Goal: Obtain resource: Obtain resource

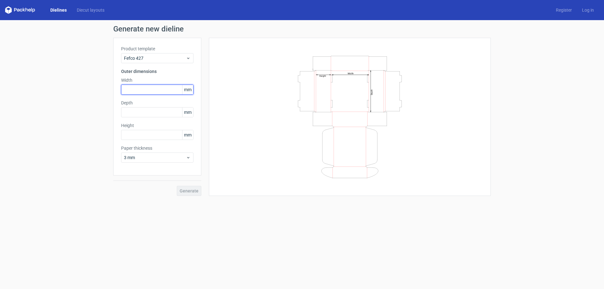
click at [142, 89] on input "text" at bounding box center [157, 90] width 72 height 10
click at [144, 89] on input "text" at bounding box center [157, 90] width 72 height 10
type input "178"
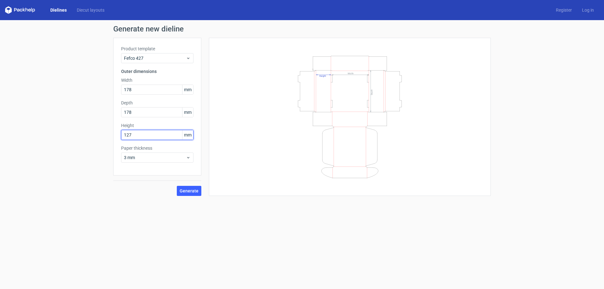
type input "127"
click at [191, 190] on span "Generate" at bounding box center [189, 191] width 19 height 4
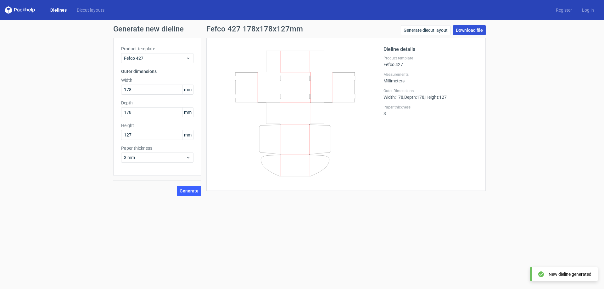
click at [481, 29] on link "Download file" at bounding box center [469, 30] width 33 height 10
